Goal: Task Accomplishment & Management: Use online tool/utility

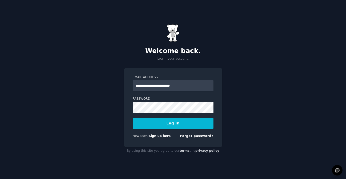
type input "**********"
click at [133, 118] on button "Log In" at bounding box center [173, 123] width 81 height 11
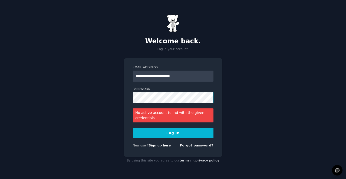
click at [133, 128] on button "Log In" at bounding box center [173, 133] width 81 height 11
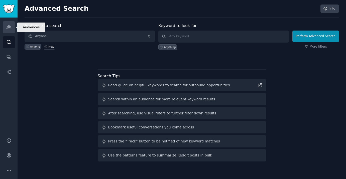
click at [9, 26] on icon "Sidebar" at bounding box center [9, 28] width 5 height 4
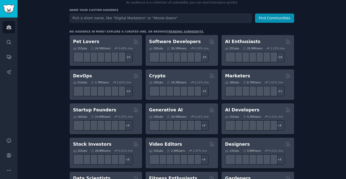
scroll to position [49, 0]
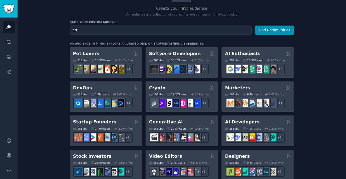
click at [255, 26] on button "Find Communities" at bounding box center [274, 30] width 39 height 9
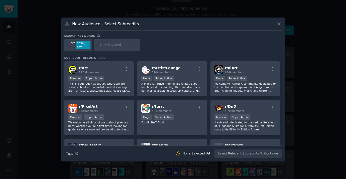
click at [278, 26] on icon at bounding box center [278, 23] width 5 height 5
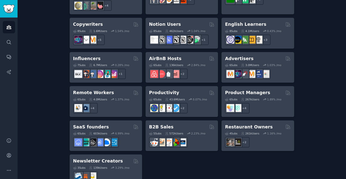
scroll to position [393, 0]
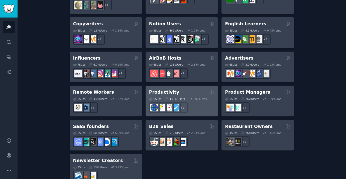
type input "fashion"
click at [183, 89] on div "Productivity" at bounding box center [181, 92] width 65 height 6
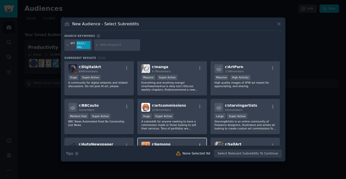
scroll to position [72, 0]
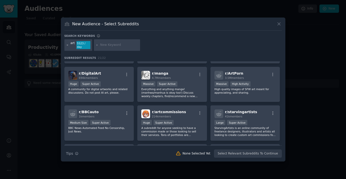
click at [67, 45] on icon at bounding box center [67, 45] width 3 height 3
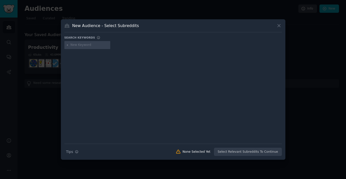
click at [84, 43] on input "text" at bounding box center [89, 45] width 38 height 5
type input "fashion"
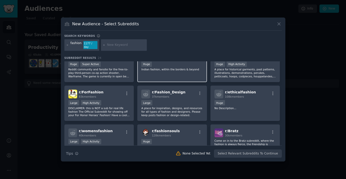
scroll to position [169, 0]
